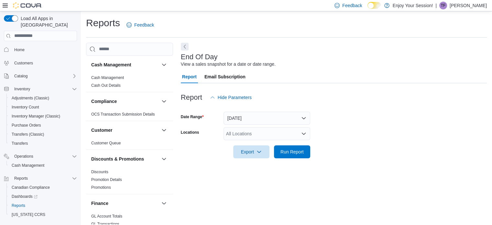
scroll to position [4, 0]
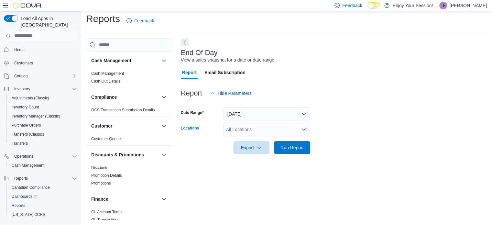
click at [250, 128] on div "All Locations" at bounding box center [267, 129] width 87 height 13
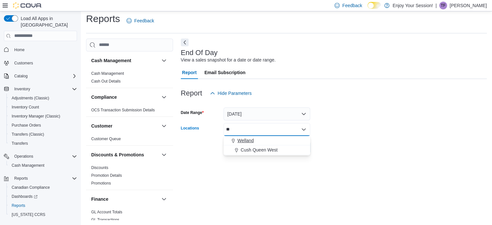
type input "**"
click at [253, 139] on span "Welland" at bounding box center [245, 140] width 16 height 6
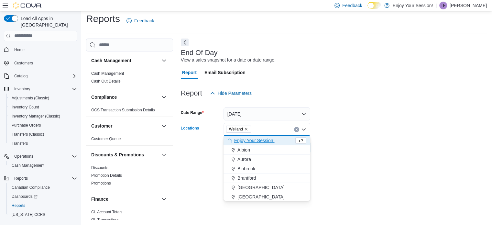
click at [338, 125] on form "Date Range [DATE] Locations [GEOGRAPHIC_DATA] Combo box. Selected. [GEOGRAPHIC_…" at bounding box center [334, 127] width 306 height 54
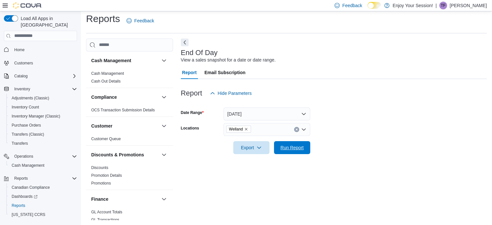
drag, startPoint x: 299, startPoint y: 149, endPoint x: 328, endPoint y: 127, distance: 37.3
click at [299, 149] on span "Run Report" at bounding box center [292, 147] width 23 height 6
